Goal: Find specific page/section: Find specific page/section

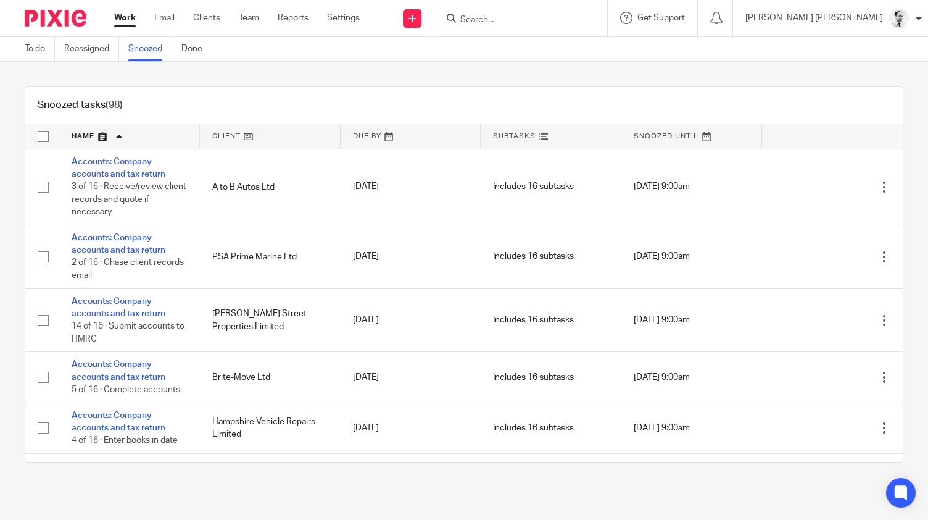
click at [120, 14] on link "Work" at bounding box center [125, 18] width 22 height 12
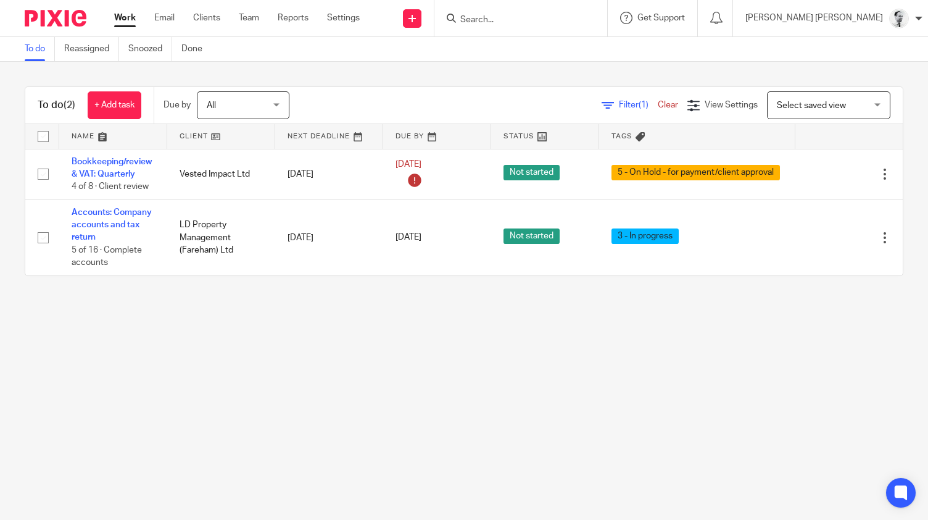
click at [570, 23] on input "Search" at bounding box center [514, 20] width 111 height 11
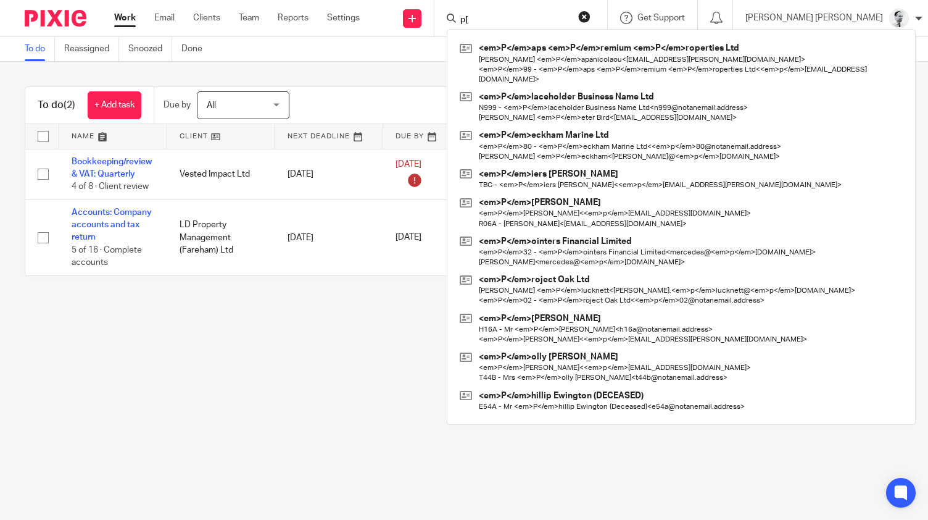
type input "p"
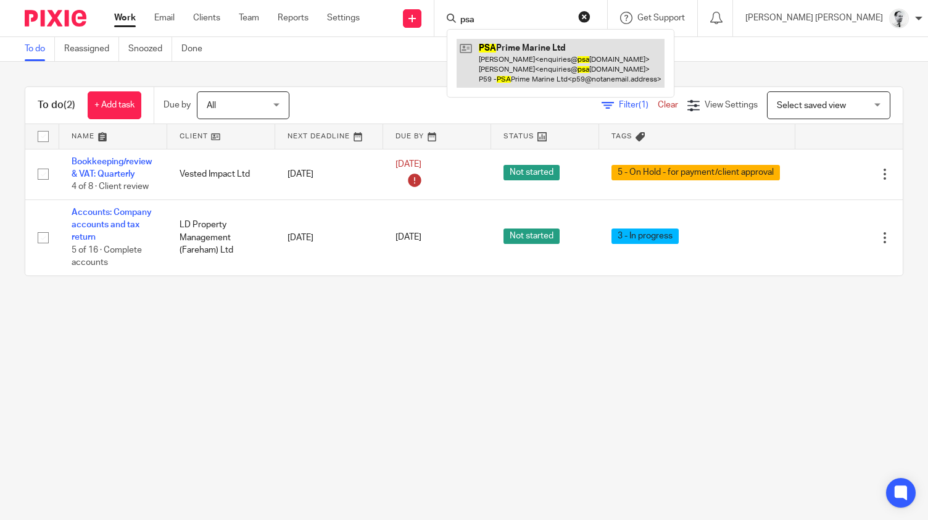
type input "psa"
click at [613, 69] on link at bounding box center [561, 63] width 208 height 49
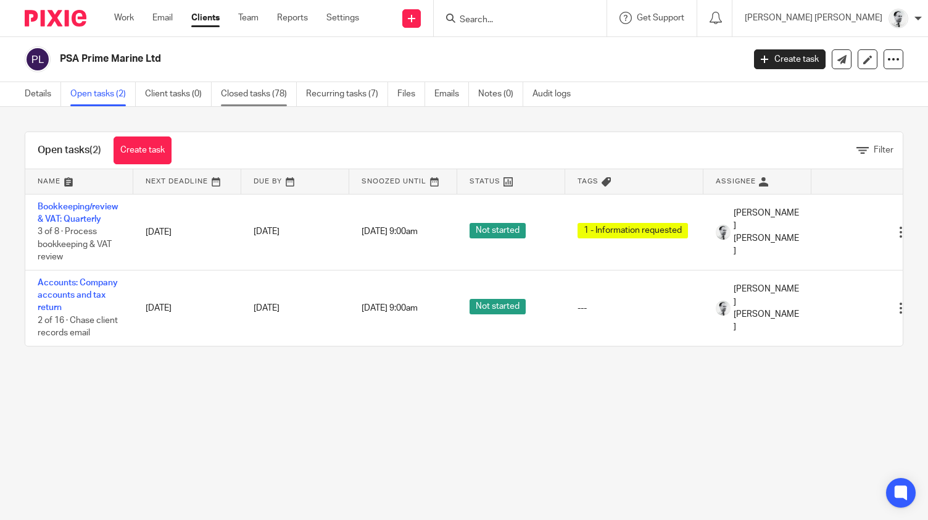
click at [269, 83] on link "Closed tasks (78)" at bounding box center [259, 94] width 76 height 24
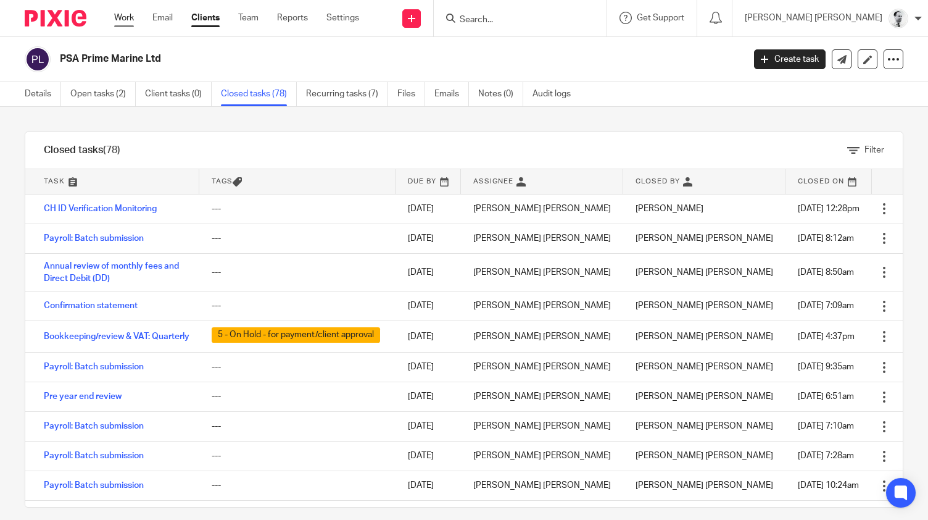
click at [125, 19] on link "Work" at bounding box center [124, 18] width 20 height 12
